Goal: Find specific page/section: Find specific page/section

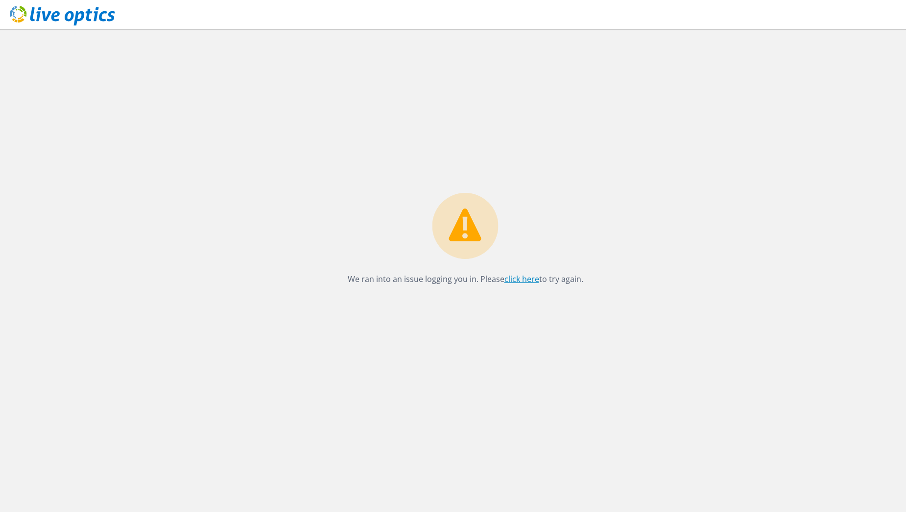
click at [516, 277] on link "click here" at bounding box center [521, 279] width 35 height 11
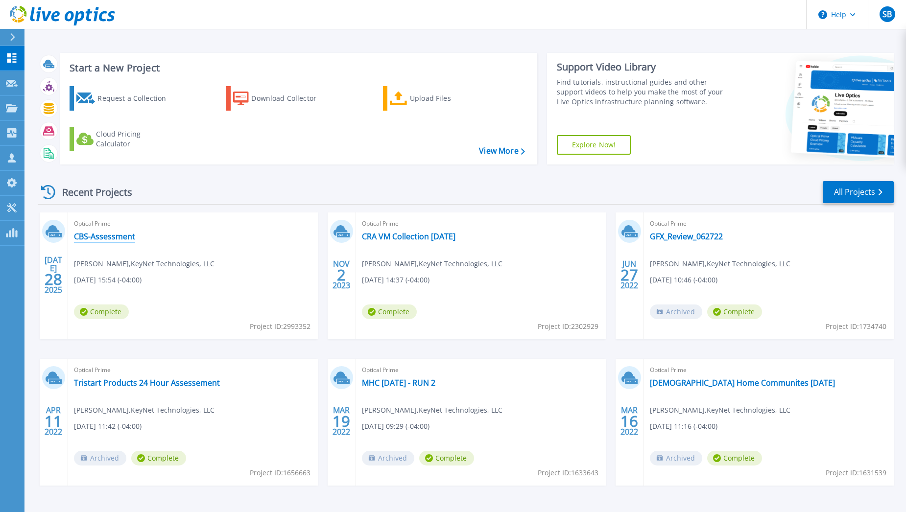
click at [103, 236] on link "CBS-Assessment" at bounding box center [104, 237] width 61 height 10
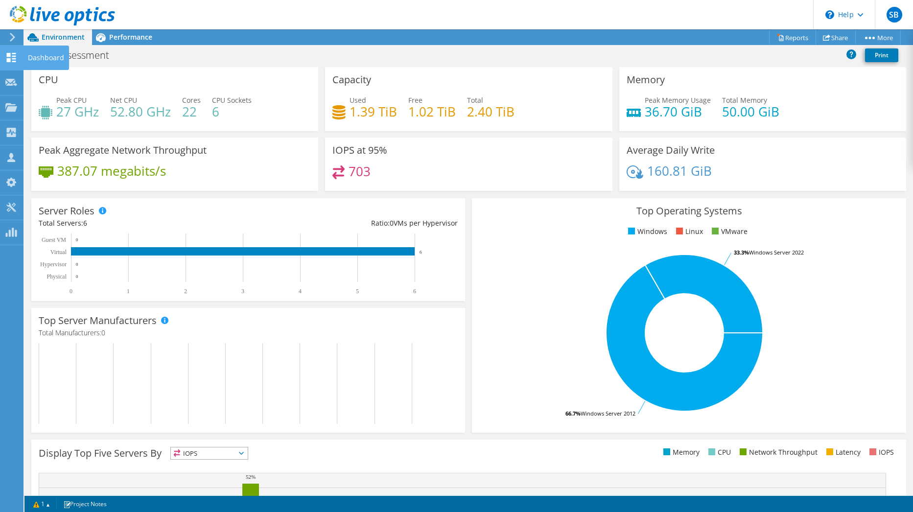
click at [9, 53] on use at bounding box center [11, 57] width 9 height 9
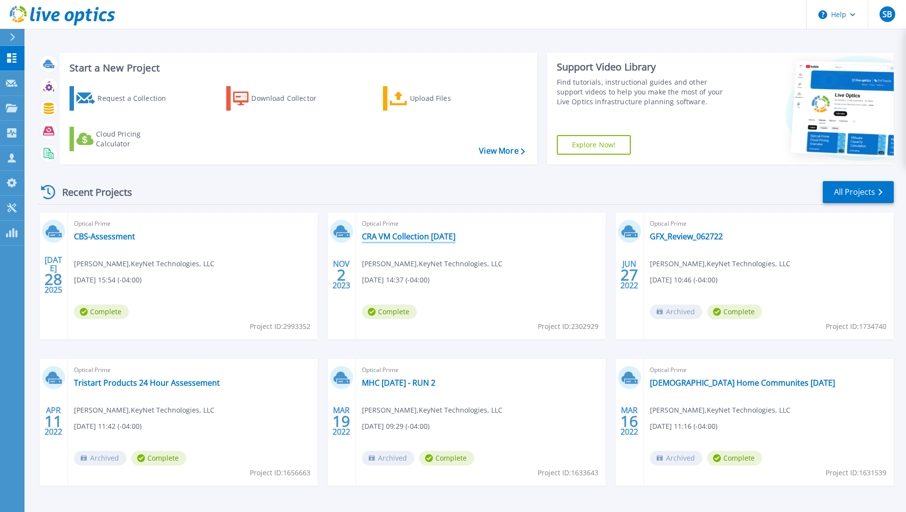
click at [388, 236] on link "CRA VM Collection 11-2-23" at bounding box center [409, 237] width 94 height 10
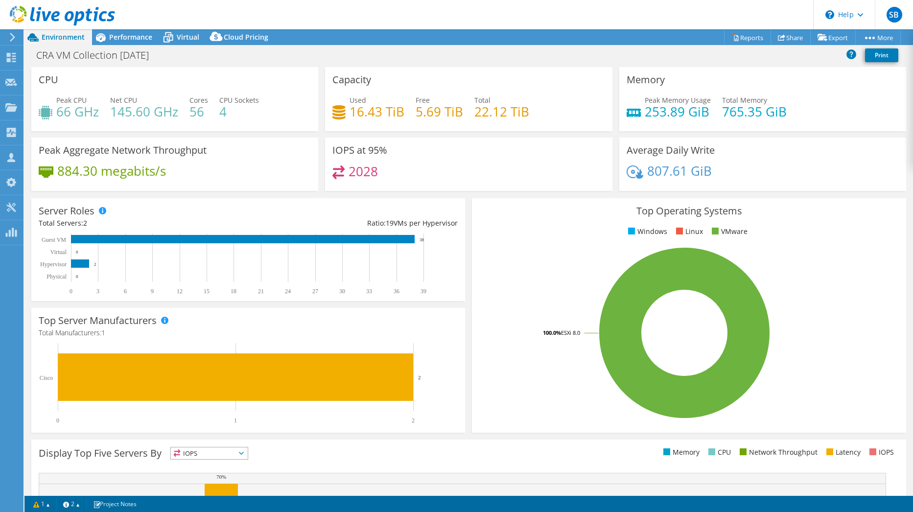
select select "USD"
select select "USEast"
click at [16, 55] on icon at bounding box center [11, 57] width 12 height 9
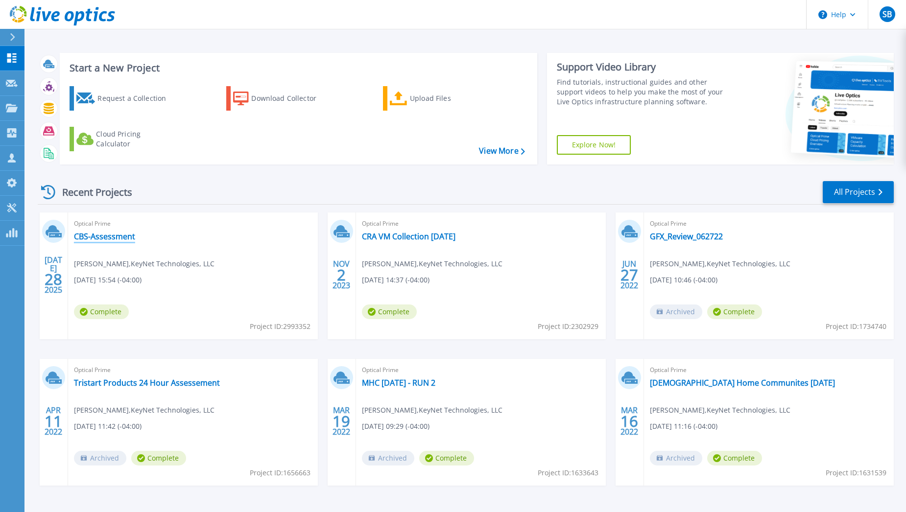
click at [83, 235] on link "CBS-Assessment" at bounding box center [104, 237] width 61 height 10
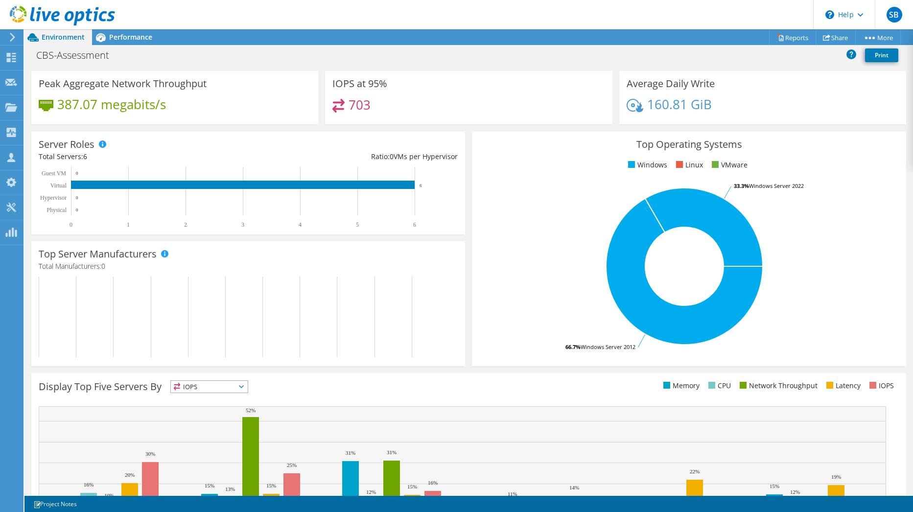
scroll to position [141, 0]
